Goal: Find specific page/section: Locate a particular part of the current website

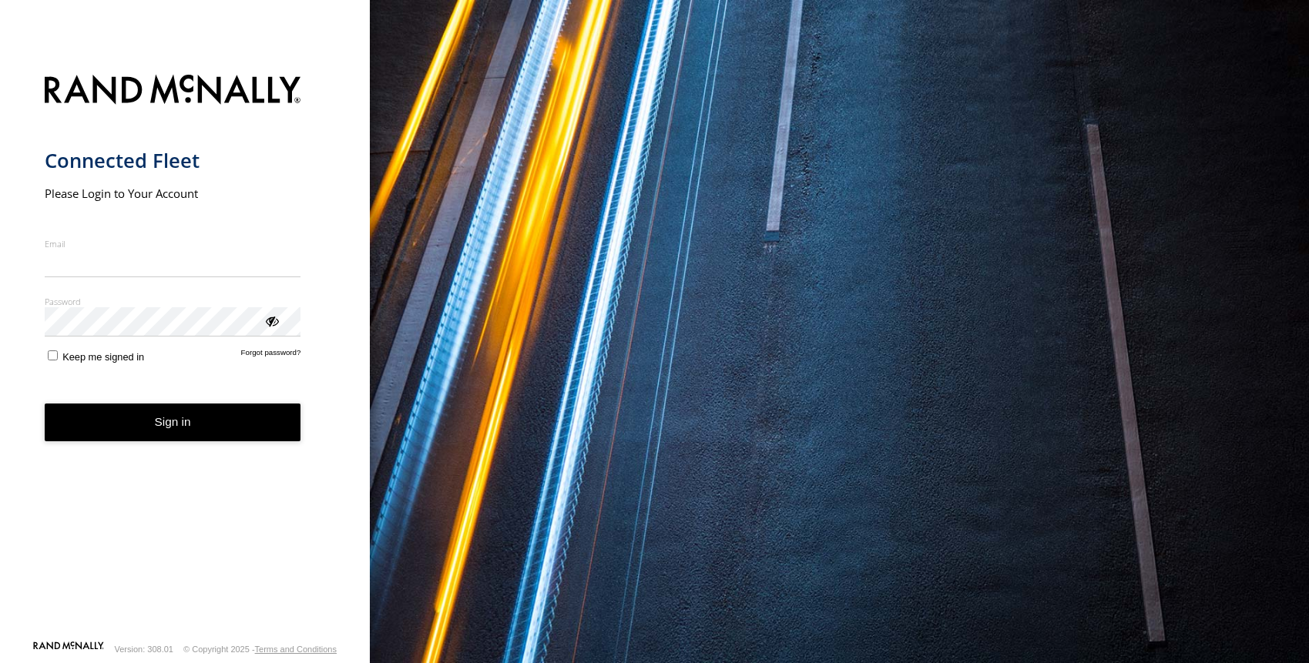
click at [207, 270] on input "Email" at bounding box center [173, 264] width 257 height 28
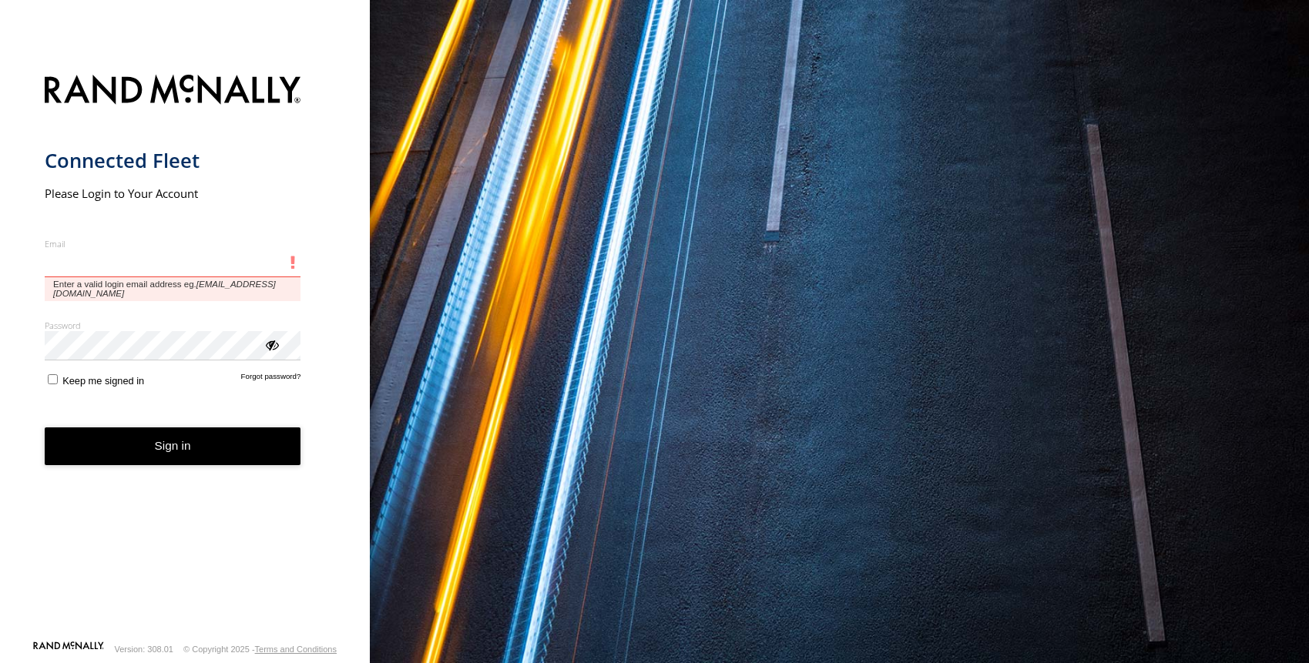
type input "**********"
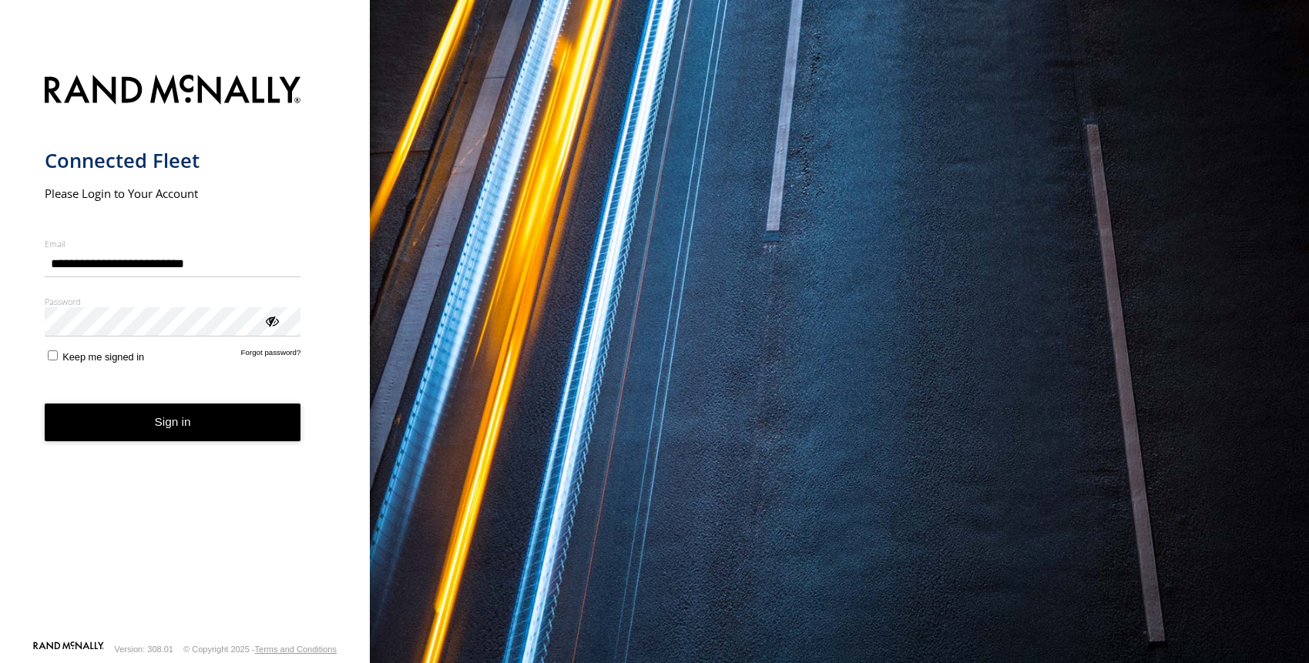
click at [173, 419] on button "Sign in" at bounding box center [173, 423] width 257 height 38
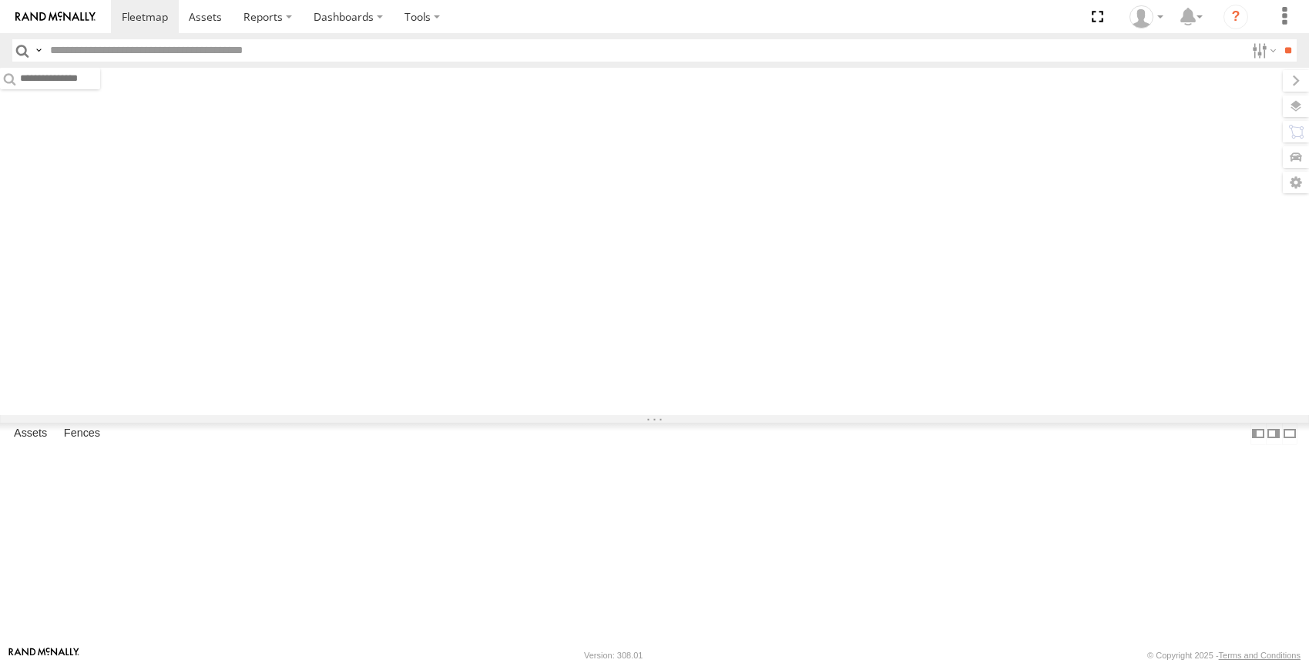
scroll to position [1, 0]
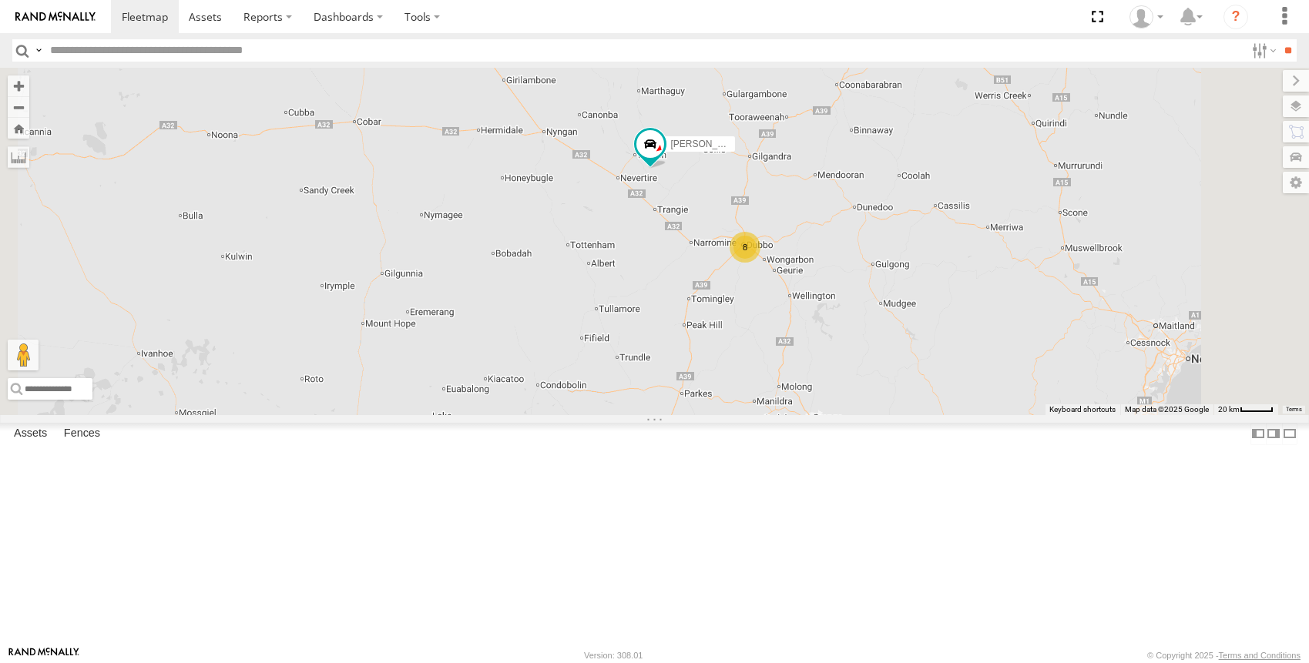
drag, startPoint x: 1026, startPoint y: 356, endPoint x: 946, endPoint y: 421, distance: 103.5
click at [946, 415] on div "[PERSON_NAME] - NEW ute [PERSON_NAME] [PERSON_NAME] [PERSON_NAME] 3 8 [PERSON_N…" at bounding box center [654, 241] width 1309 height 347
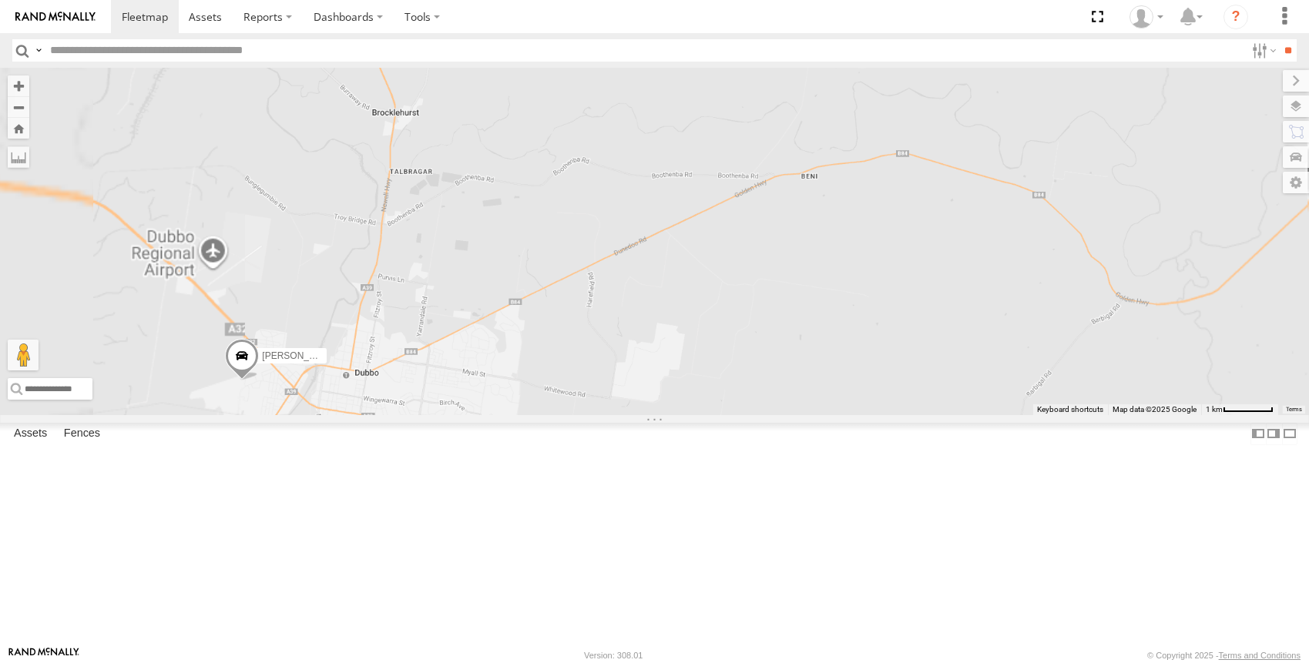
drag, startPoint x: 915, startPoint y: 451, endPoint x: 951, endPoint y: 306, distance: 149.1
click at [951, 306] on div "[PERSON_NAME] - NEW ute [PERSON_NAME] [PERSON_NAME] [PERSON_NAME] [PERSON_NAME]…" at bounding box center [654, 241] width 1309 height 347
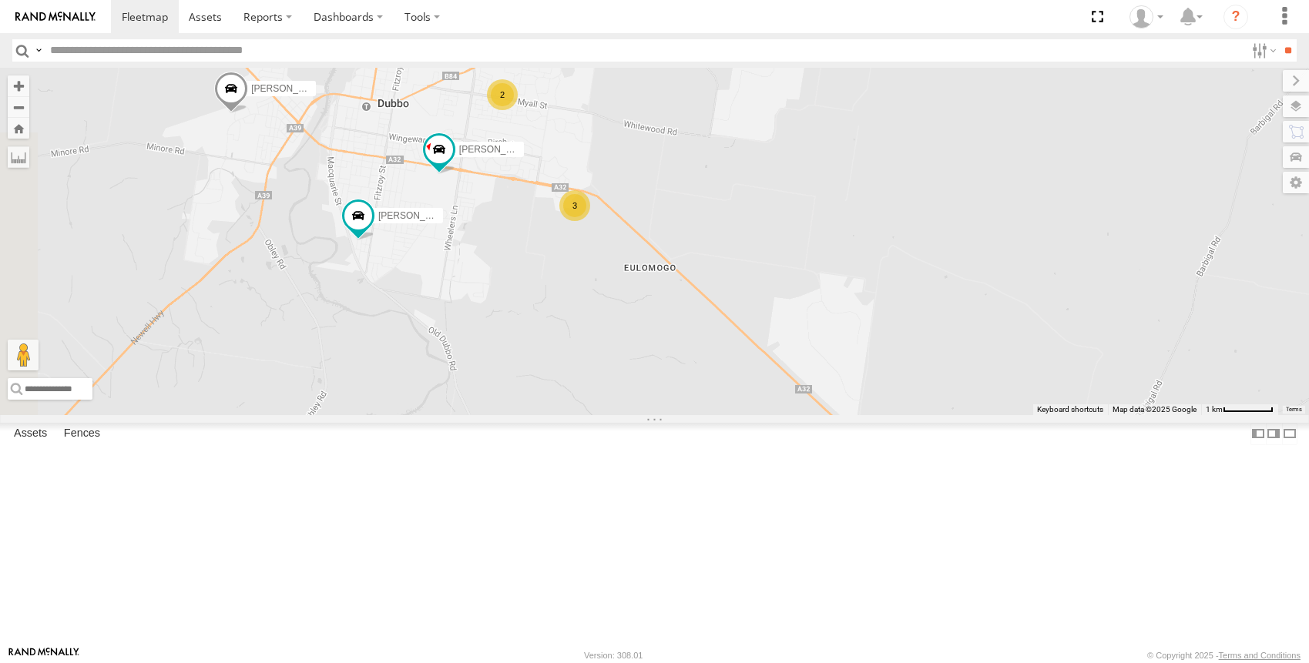
drag, startPoint x: 653, startPoint y: 401, endPoint x: 710, endPoint y: 432, distance: 64.8
click at [706, 415] on div "[PERSON_NAME] - NEW ute [PERSON_NAME] [PERSON_NAME] [PERSON_NAME] [PERSON_NAME]…" at bounding box center [654, 241] width 1309 height 347
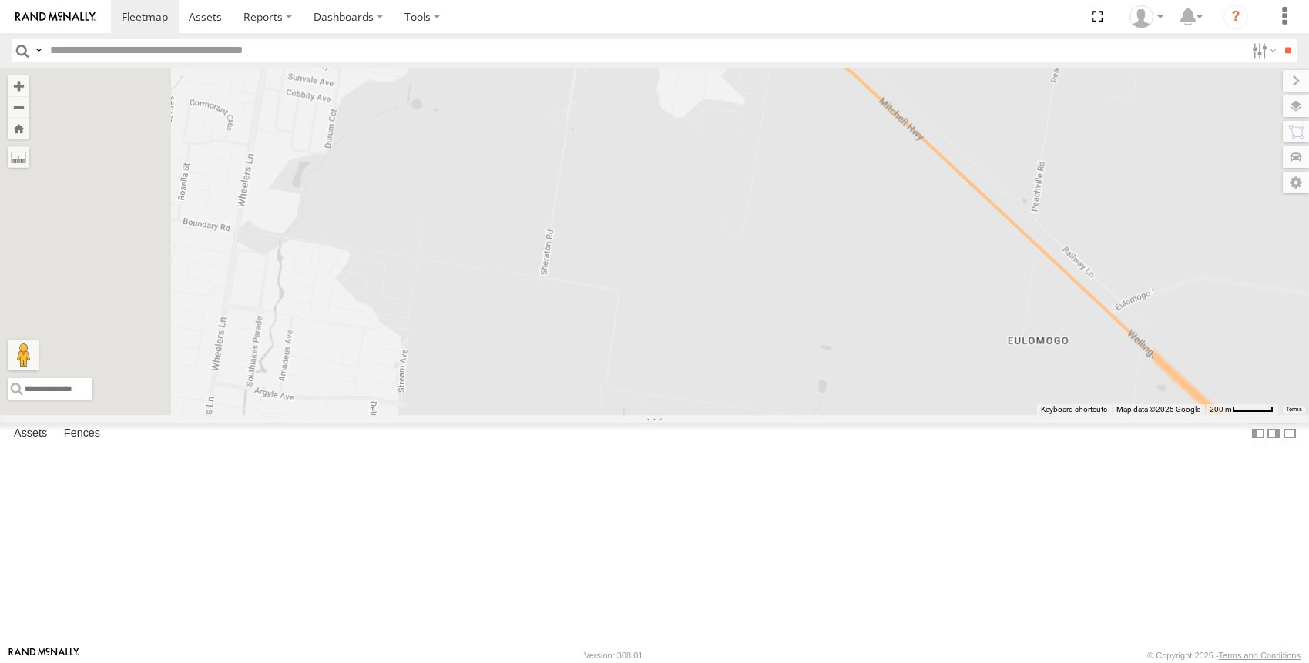
drag, startPoint x: 841, startPoint y: 381, endPoint x: 759, endPoint y: 522, distance: 163.3
click at [759, 415] on div "[PERSON_NAME] - NEW ute [PERSON_NAME] [PERSON_NAME] [PERSON_NAME] [PERSON_NAME]…" at bounding box center [654, 241] width 1309 height 347
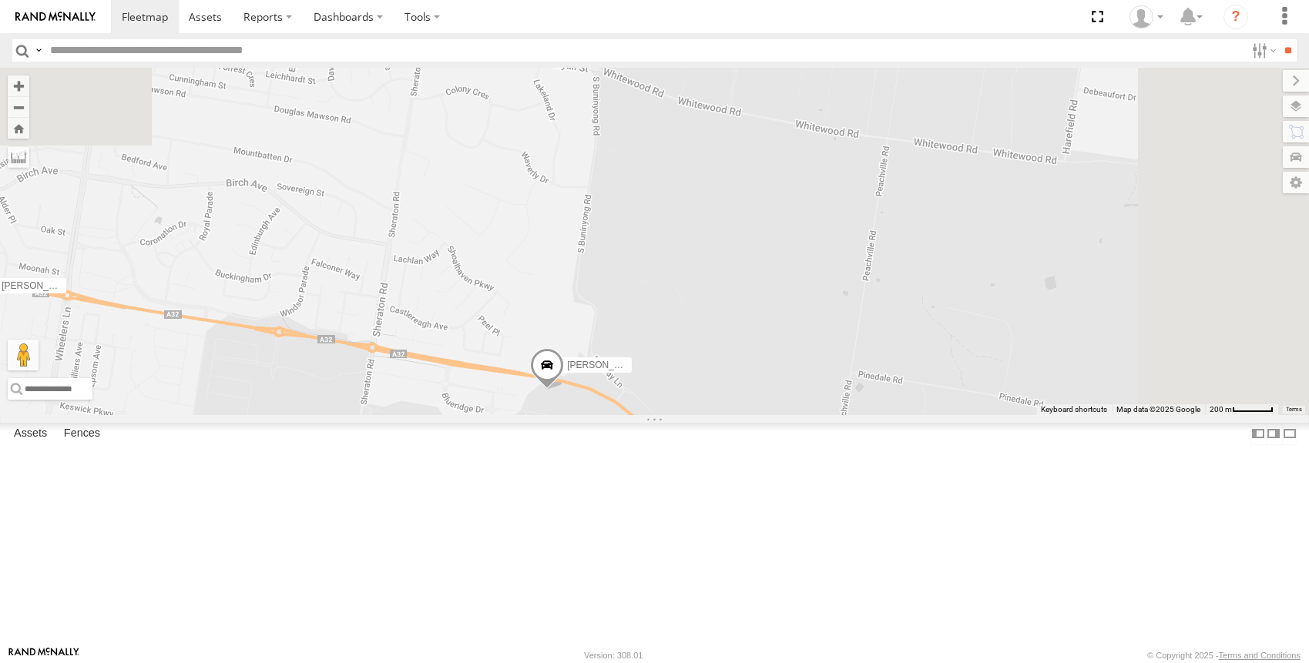
drag, startPoint x: 868, startPoint y: 465, endPoint x: 874, endPoint y: 453, distance: 12.8
click at [874, 415] on div "[PERSON_NAME] - NEW ute [PERSON_NAME] [PERSON_NAME] [PERSON_NAME] [PERSON_NAME]…" at bounding box center [654, 241] width 1309 height 347
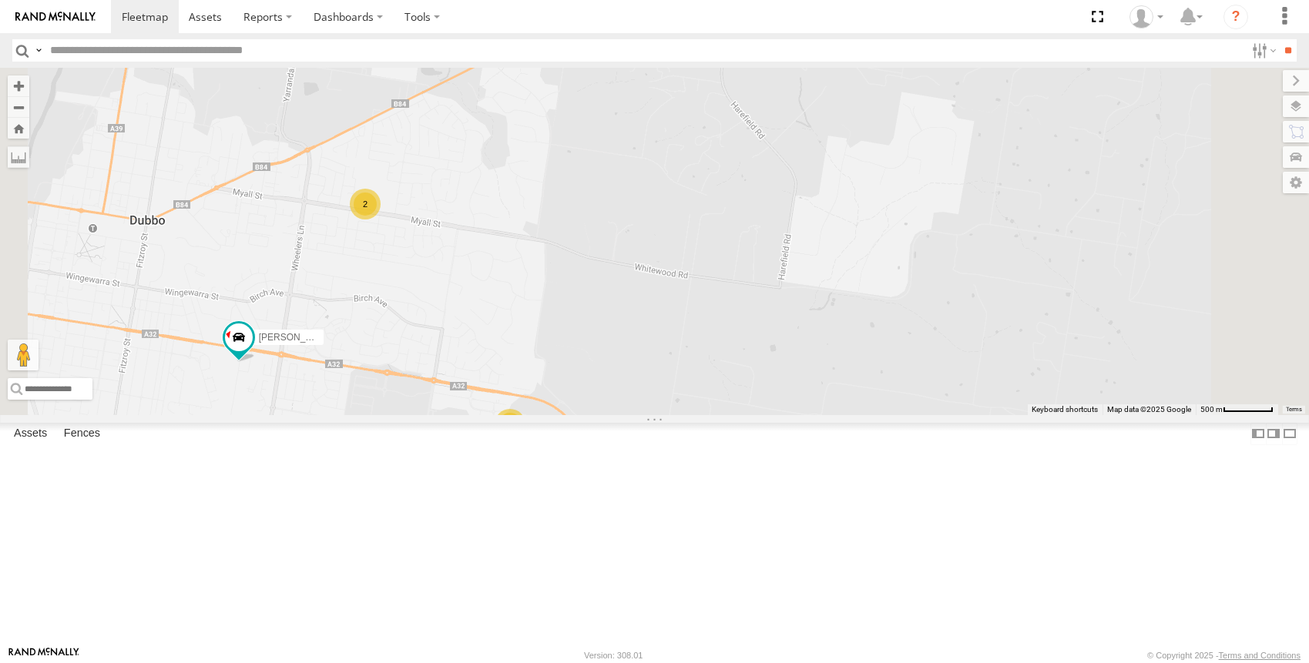
drag, startPoint x: 637, startPoint y: 556, endPoint x: 634, endPoint y: 542, distance: 13.5
click at [637, 415] on div "[PERSON_NAME] - NEW ute [PERSON_NAME] [PERSON_NAME] [PERSON_NAME] [PERSON_NAME]…" at bounding box center [654, 241] width 1309 height 347
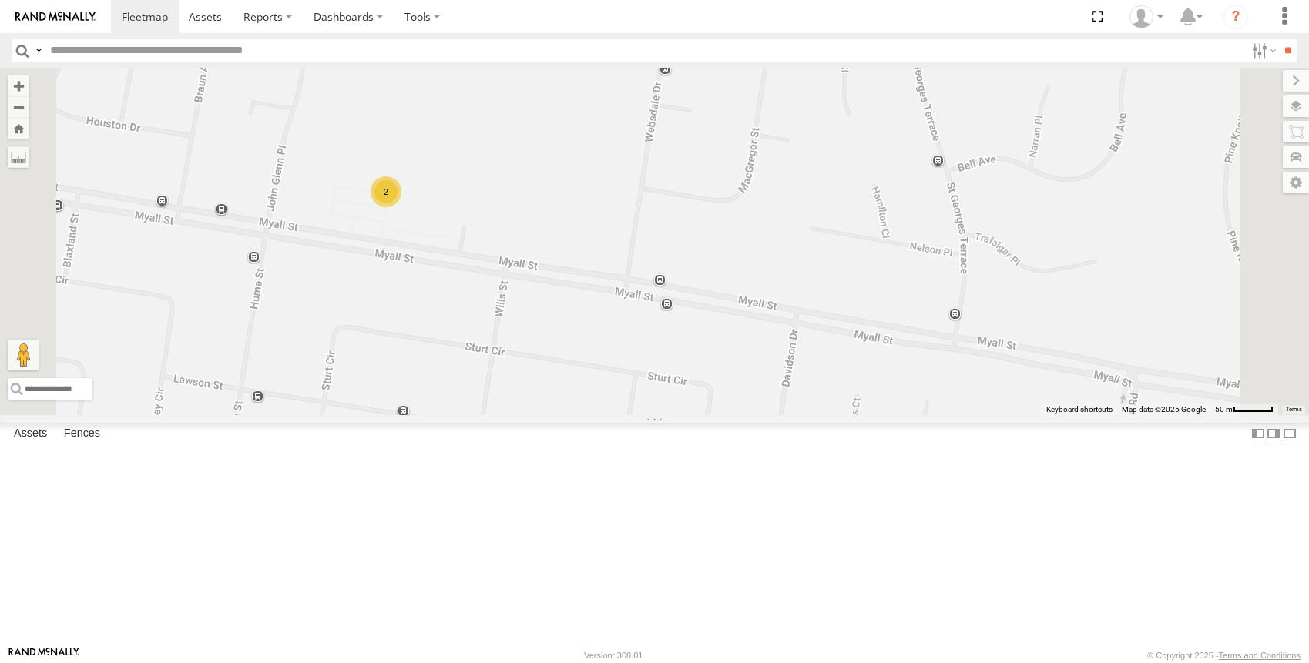
drag, startPoint x: 561, startPoint y: 351, endPoint x: 587, endPoint y: 435, distance: 87.2
click at [587, 415] on div "[PERSON_NAME] - NEW ute [PERSON_NAME] [PERSON_NAME] [PERSON_NAME] [PERSON_NAME]…" at bounding box center [654, 241] width 1309 height 347
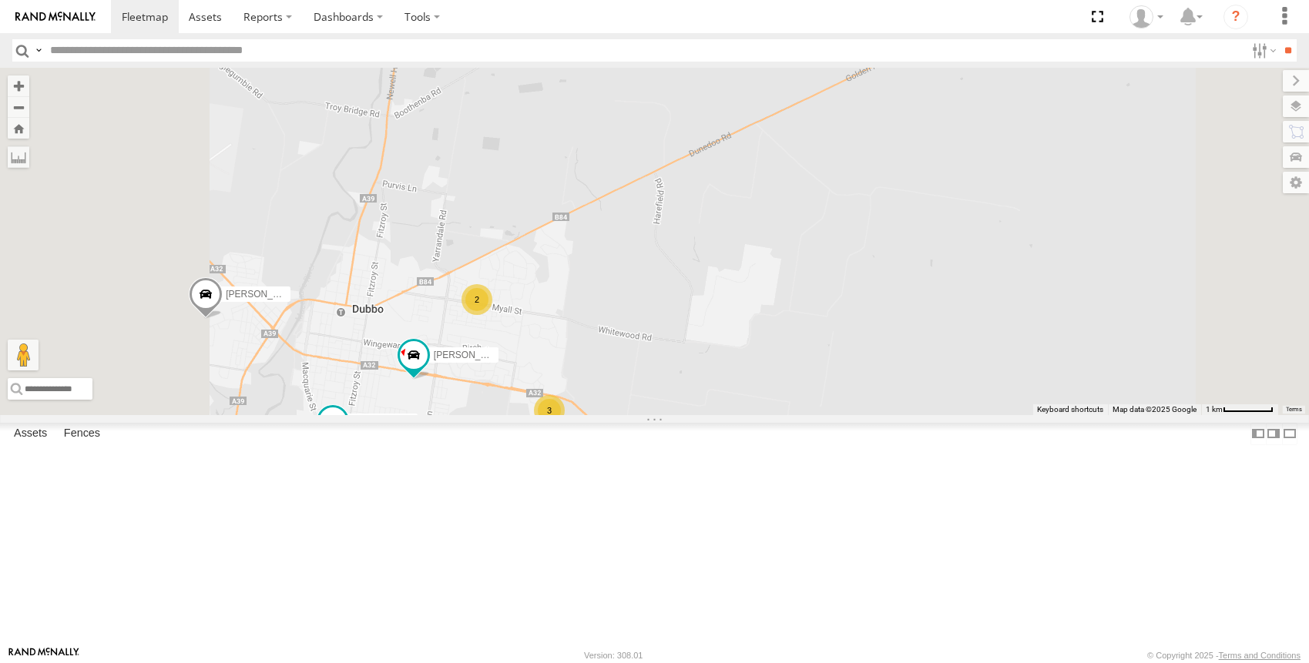
drag, startPoint x: 646, startPoint y: 549, endPoint x: 733, endPoint y: 376, distance: 194.0
click at [733, 376] on div "[PERSON_NAME] - NEW ute [PERSON_NAME] [PERSON_NAME] [PERSON_NAME] [PERSON_NAME]…" at bounding box center [654, 241] width 1309 height 347
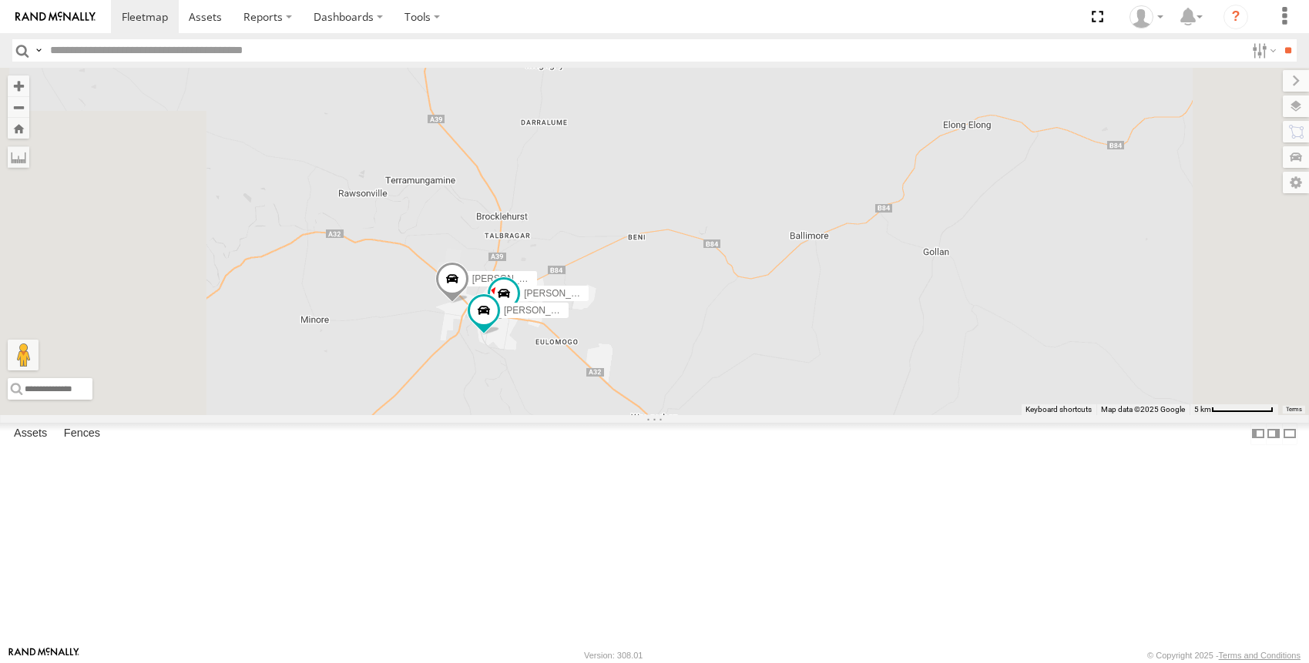
drag, startPoint x: 692, startPoint y: 476, endPoint x: 686, endPoint y: 499, distance: 23.9
click at [686, 415] on div "[PERSON_NAME] - NEW ute [PERSON_NAME] [PERSON_NAME] [PERSON_NAME] [PERSON_NAME]…" at bounding box center [654, 241] width 1309 height 347
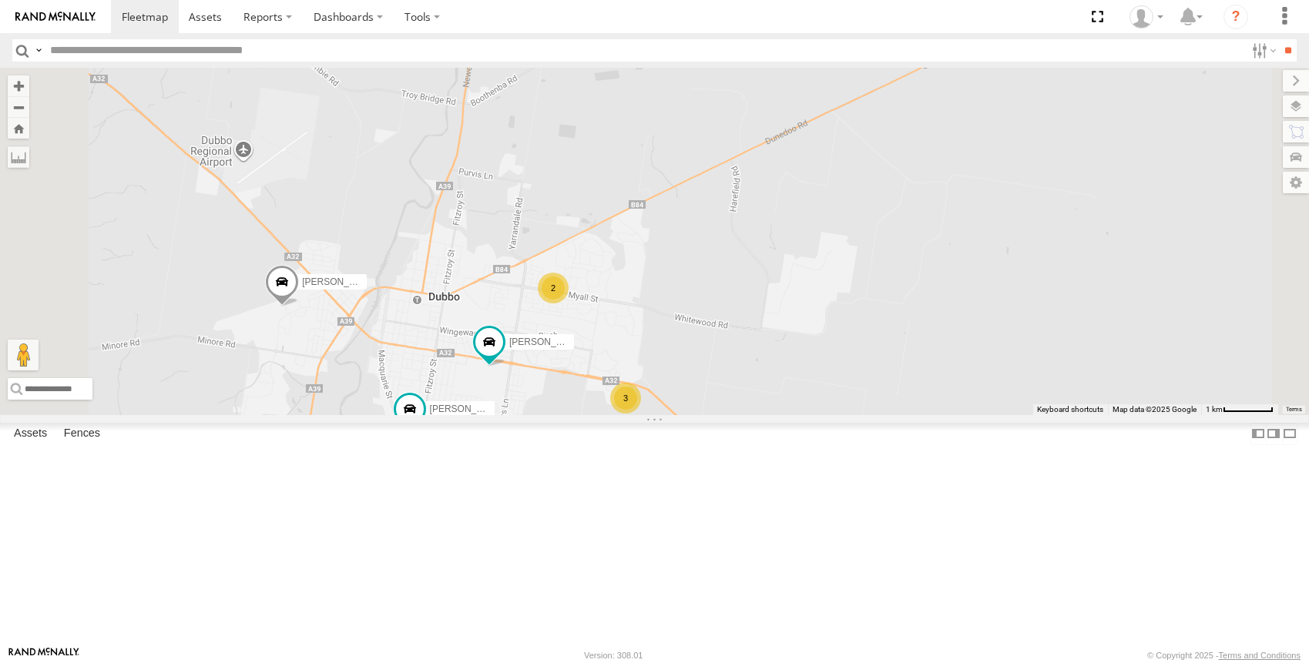
drag, startPoint x: 1006, startPoint y: 387, endPoint x: 1016, endPoint y: 431, distance: 45.0
click at [1016, 415] on div "[PERSON_NAME] - NEW ute [PERSON_NAME] [PERSON_NAME] [PERSON_NAME] [PERSON_NAME]…" at bounding box center [654, 241] width 1309 height 347
drag, startPoint x: 979, startPoint y: 427, endPoint x: 1042, endPoint y: 396, distance: 70.3
click at [1042, 396] on div "[PERSON_NAME] - NEW ute [PERSON_NAME] [PERSON_NAME] [PERSON_NAME] [PERSON_NAME]…" at bounding box center [654, 241] width 1309 height 347
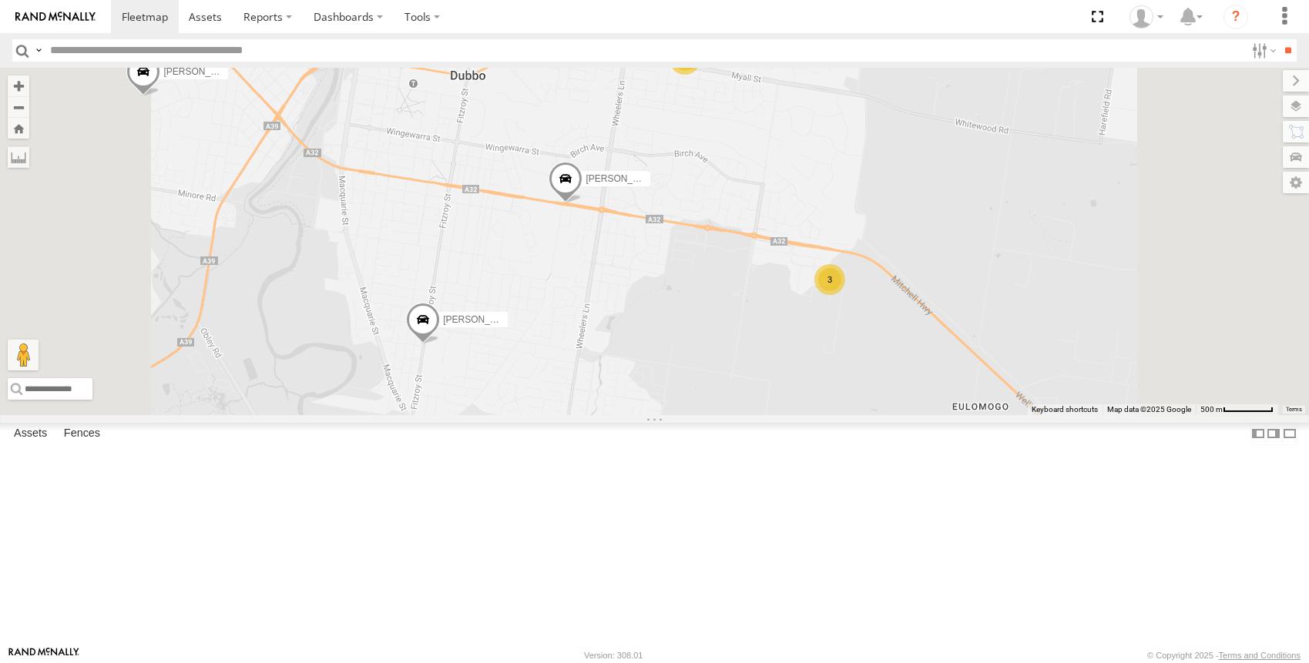
drag, startPoint x: 902, startPoint y: 445, endPoint x: 905, endPoint y: 528, distance: 83.3
click at [904, 415] on div "[PERSON_NAME] [PERSON_NAME] [PERSON_NAME] 3 2" at bounding box center [654, 241] width 1309 height 347
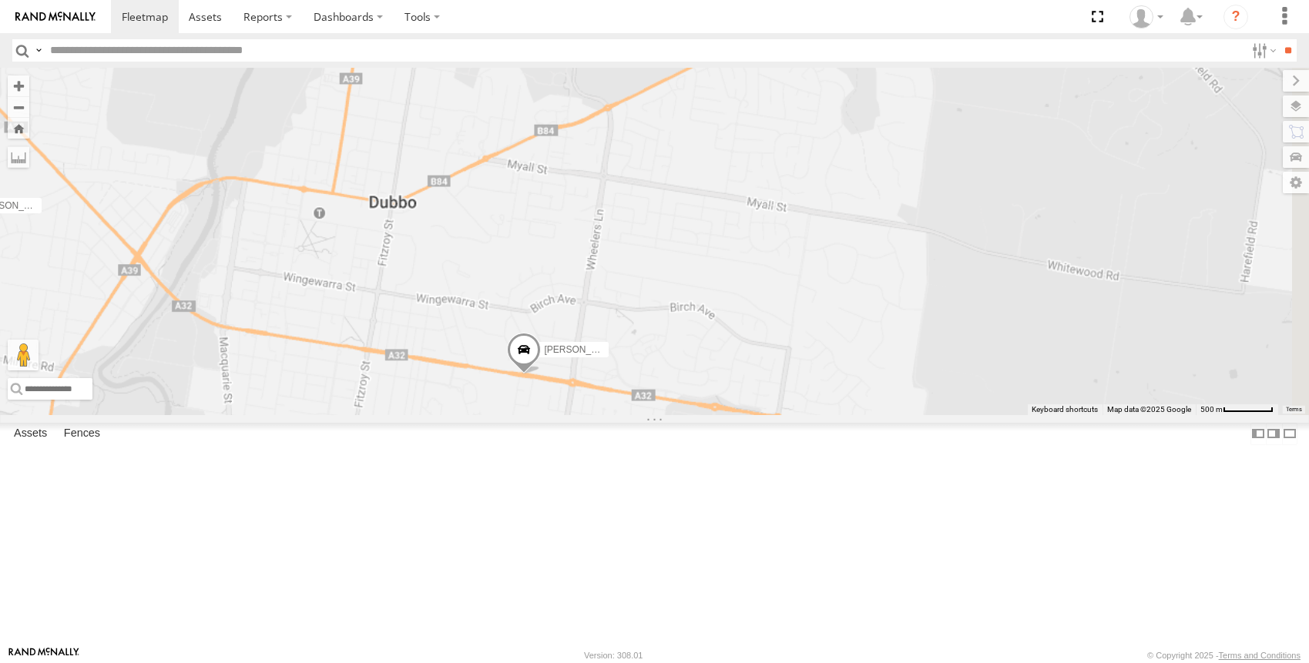
drag, startPoint x: 883, startPoint y: 314, endPoint x: 884, endPoint y: 375, distance: 60.9
click at [890, 396] on div "[PERSON_NAME] [PERSON_NAME] [PERSON_NAME]" at bounding box center [654, 241] width 1309 height 347
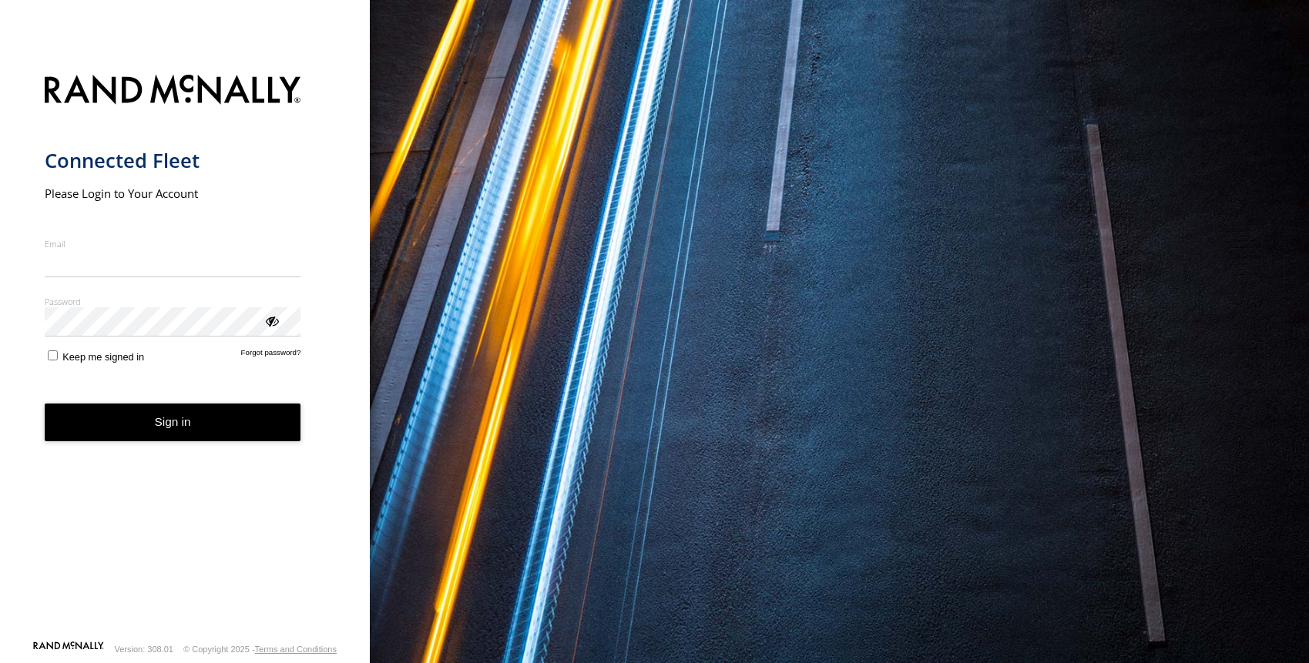
click at [186, 263] on input "Email" at bounding box center [173, 264] width 257 height 28
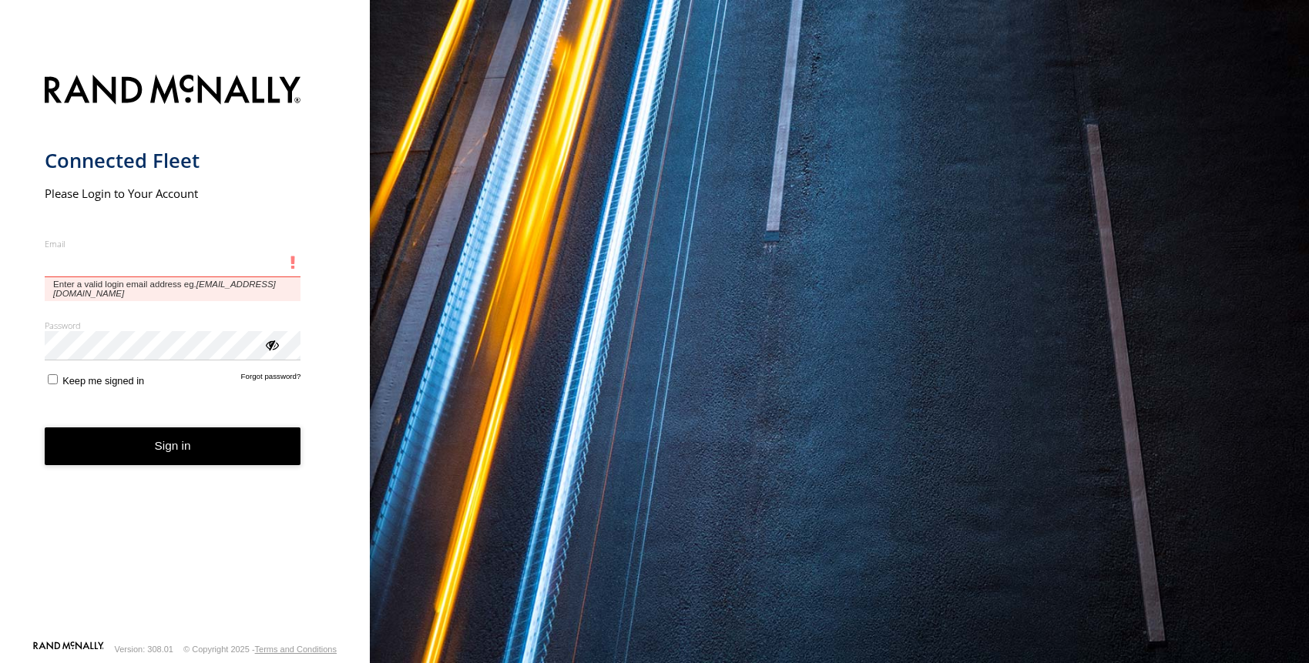
type input "**********"
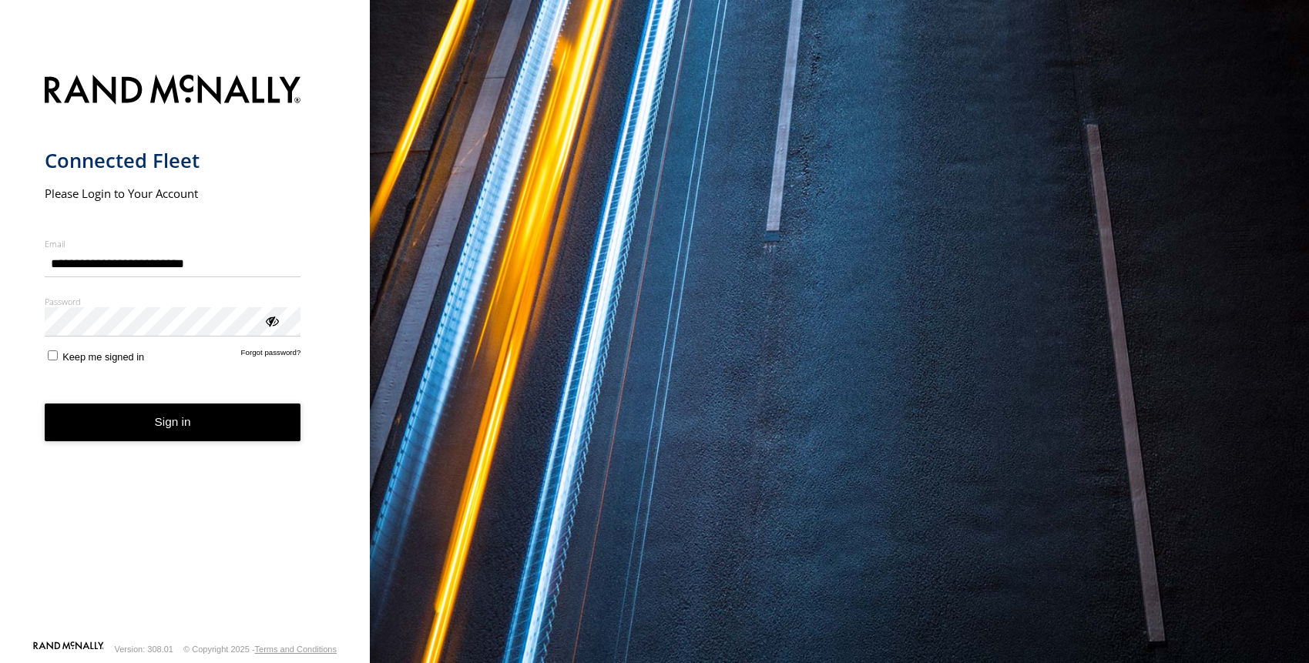
click at [173, 428] on button "Sign in" at bounding box center [173, 423] width 257 height 38
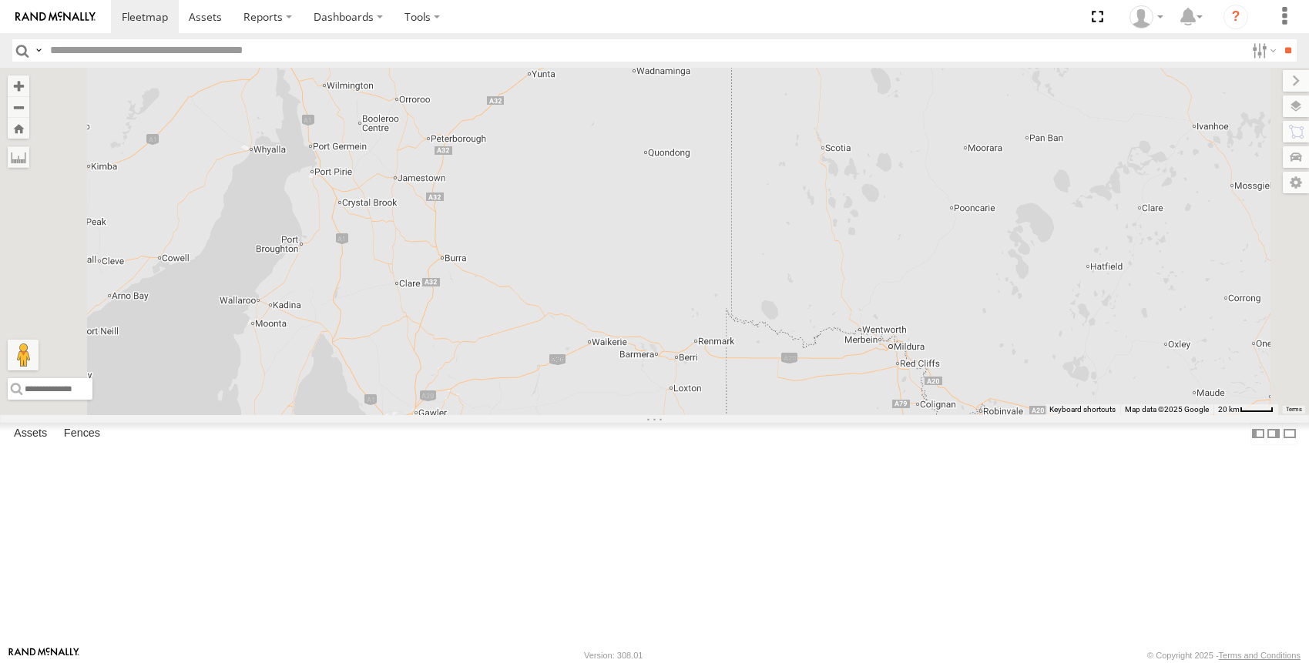
drag, startPoint x: 593, startPoint y: 351, endPoint x: 605, endPoint y: 595, distance: 243.8
click at [605, 415] on div "Darcy Furnell - NEW ute Matt Harding Sam Ward" at bounding box center [654, 241] width 1309 height 347
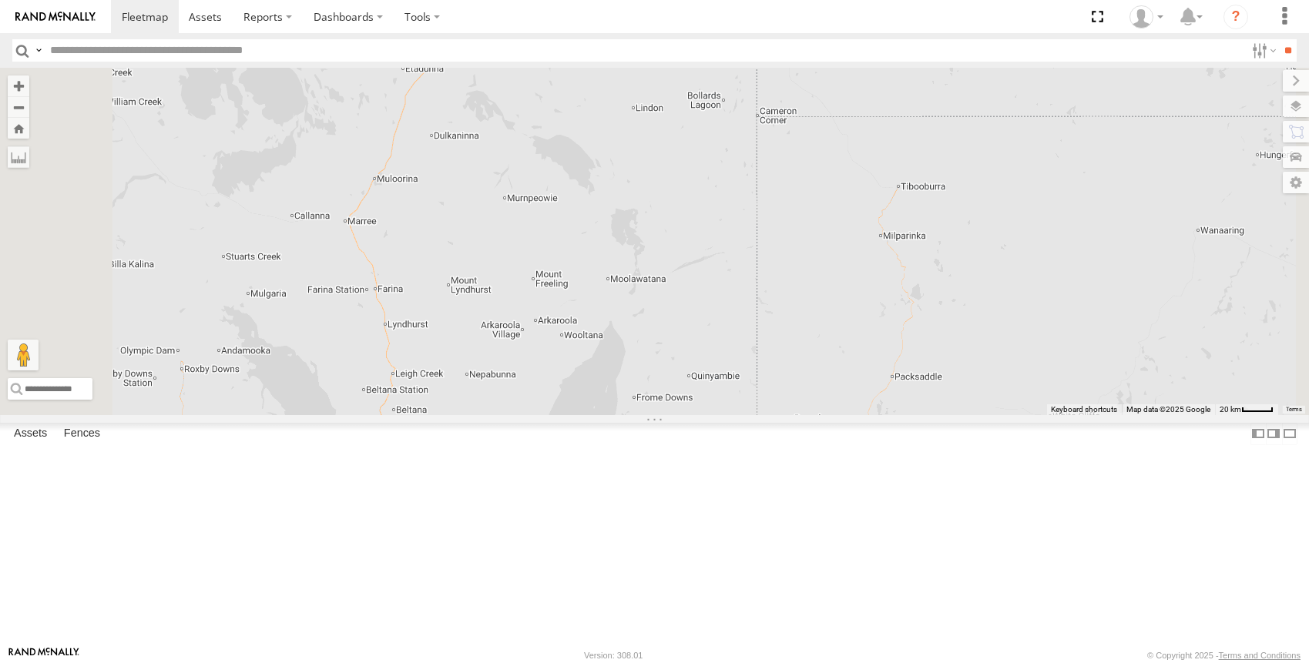
drag, startPoint x: 702, startPoint y: 374, endPoint x: 695, endPoint y: 344, distance: 30.8
click at [697, 349] on div "Darcy Furnell - NEW ute Matt Harding Sam Ward" at bounding box center [654, 241] width 1309 height 347
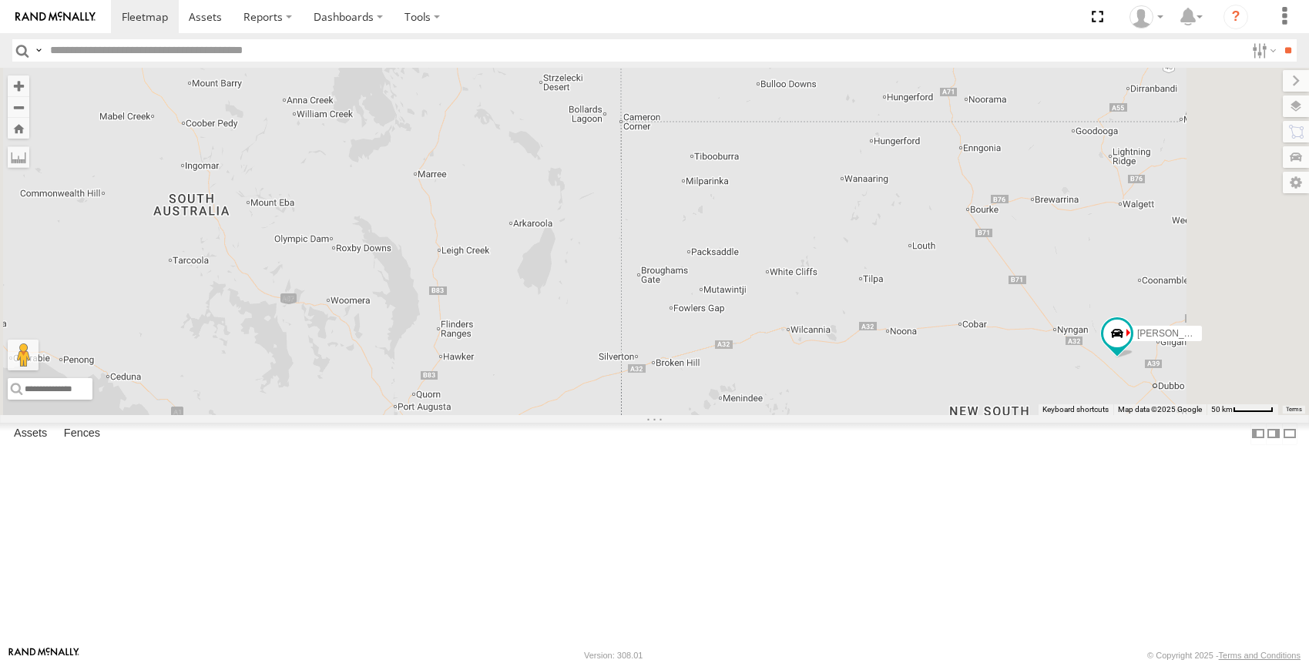
drag, startPoint x: 726, startPoint y: 492, endPoint x: 728, endPoint y: 462, distance: 30.1
click at [728, 415] on div "Darcy Furnell - NEW ute Matt Harding Sam Ward Brandon Edwards" at bounding box center [654, 241] width 1309 height 347
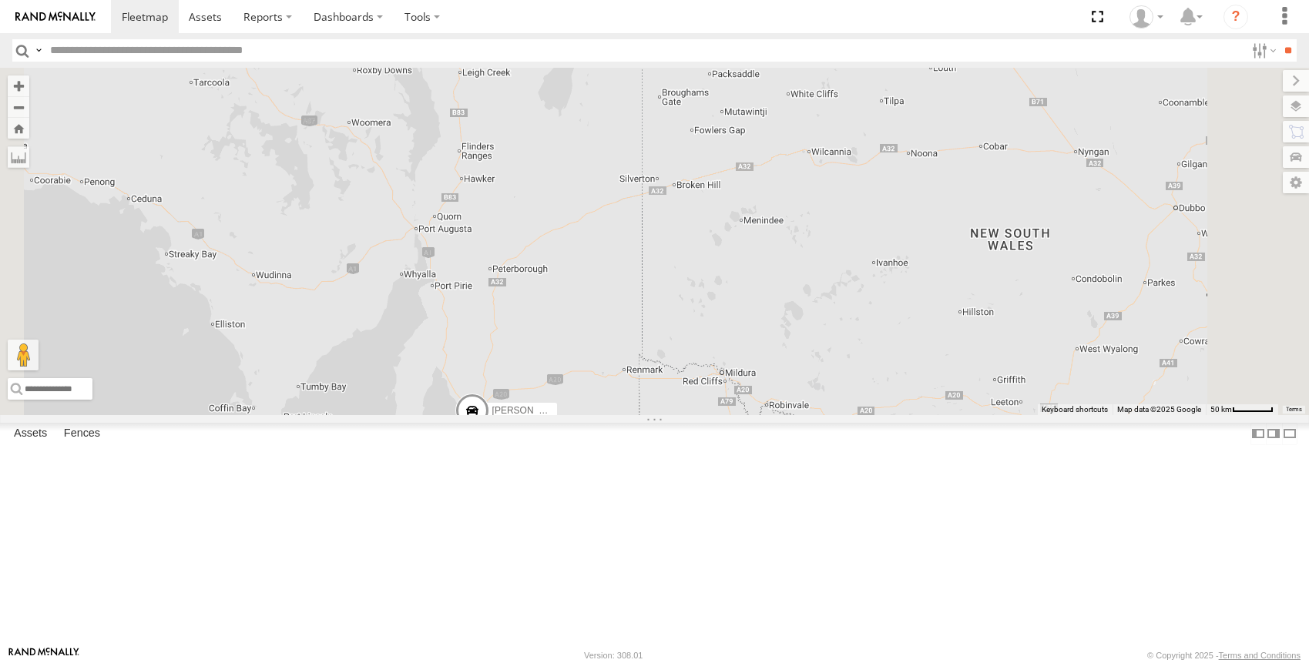
drag, startPoint x: 751, startPoint y: 474, endPoint x: 744, endPoint y: 417, distance: 57.4
click at [744, 415] on div "Darcy Furnell - NEW ute Matt Harding Sam Ward" at bounding box center [654, 241] width 1309 height 347
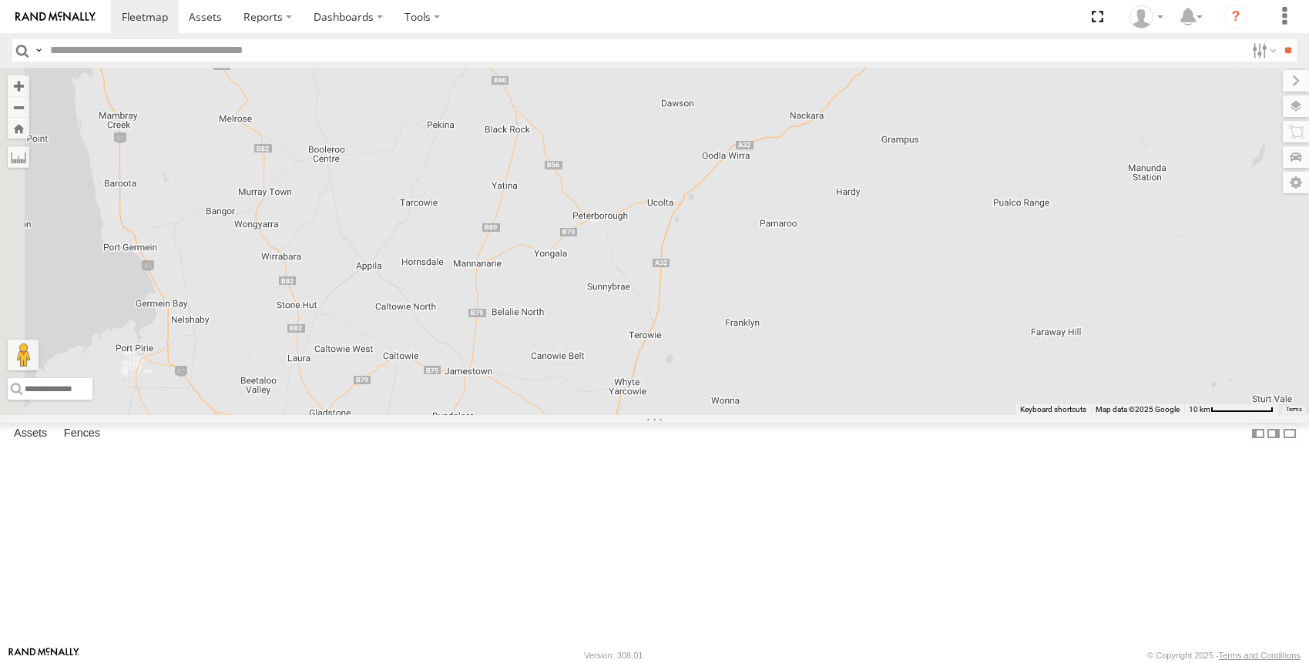
drag, startPoint x: 606, startPoint y: 399, endPoint x: 818, endPoint y: 318, distance: 226.8
click at [818, 318] on div "Darcy Furnell - NEW ute Matt Harding Sam Ward" at bounding box center [654, 241] width 1309 height 347
